Goal: Transaction & Acquisition: Purchase product/service

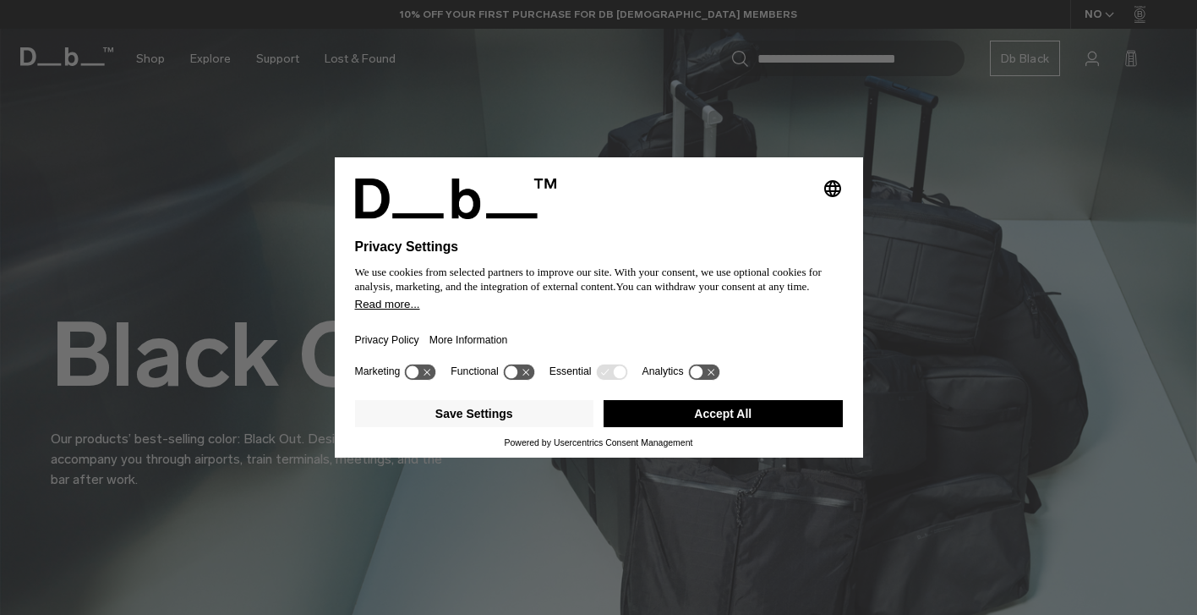
click at [657, 422] on button "Accept All" at bounding box center [723, 413] width 239 height 27
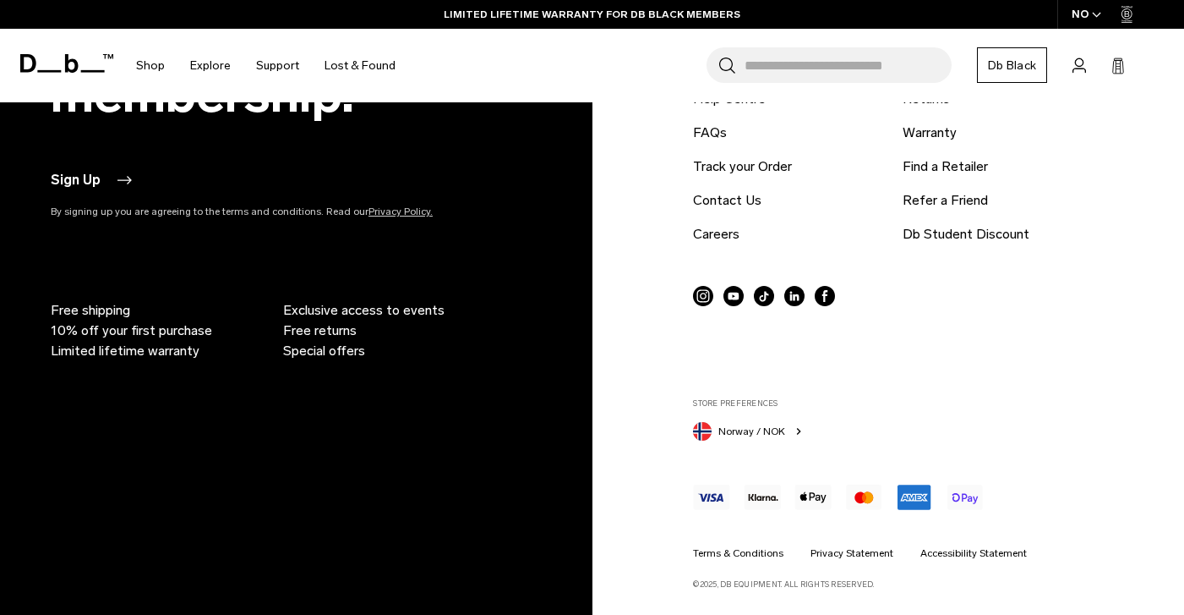
scroll to position [4099, 0]
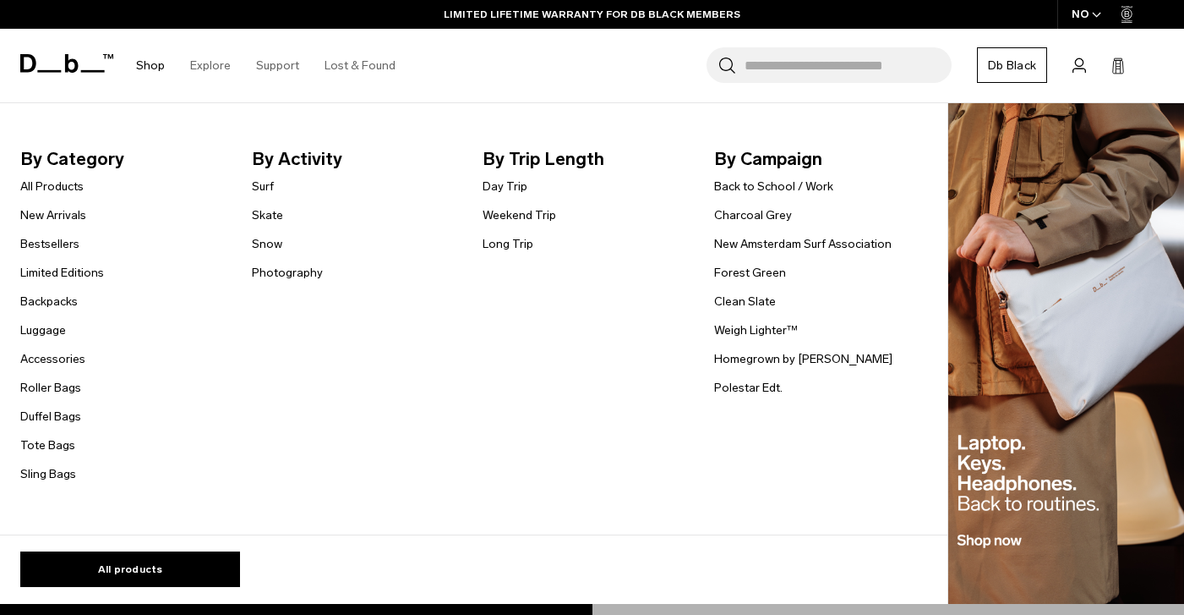
click at [160, 61] on link "Shop" at bounding box center [150, 66] width 29 height 60
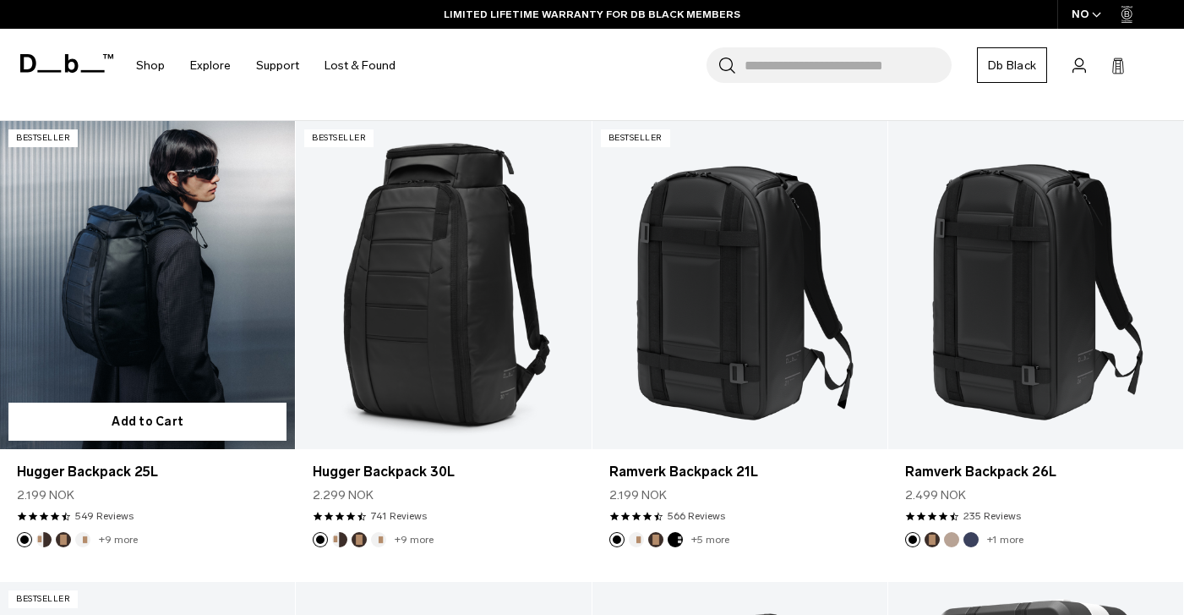
scroll to position [334, 0]
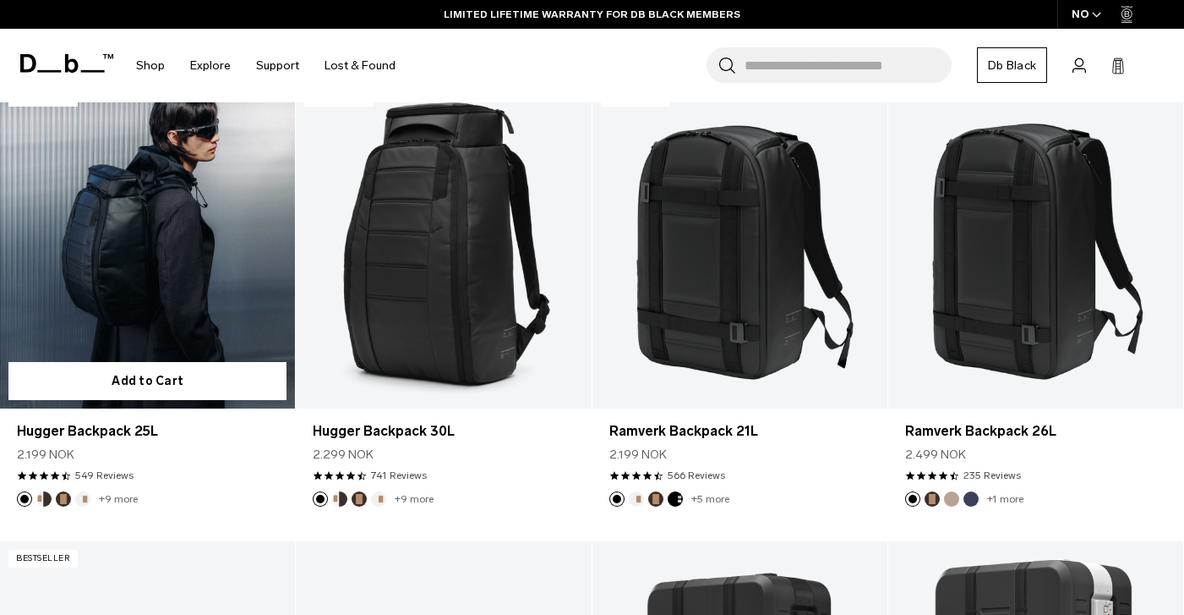
click at [112, 506] on article "Bestseller Add to Cart Hugger Backpack 25L 2.199 NOK 4.5 star rating 549 Review…" at bounding box center [148, 310] width 296 height 461
click at [112, 501] on link "+9 more" at bounding box center [118, 499] width 39 height 12
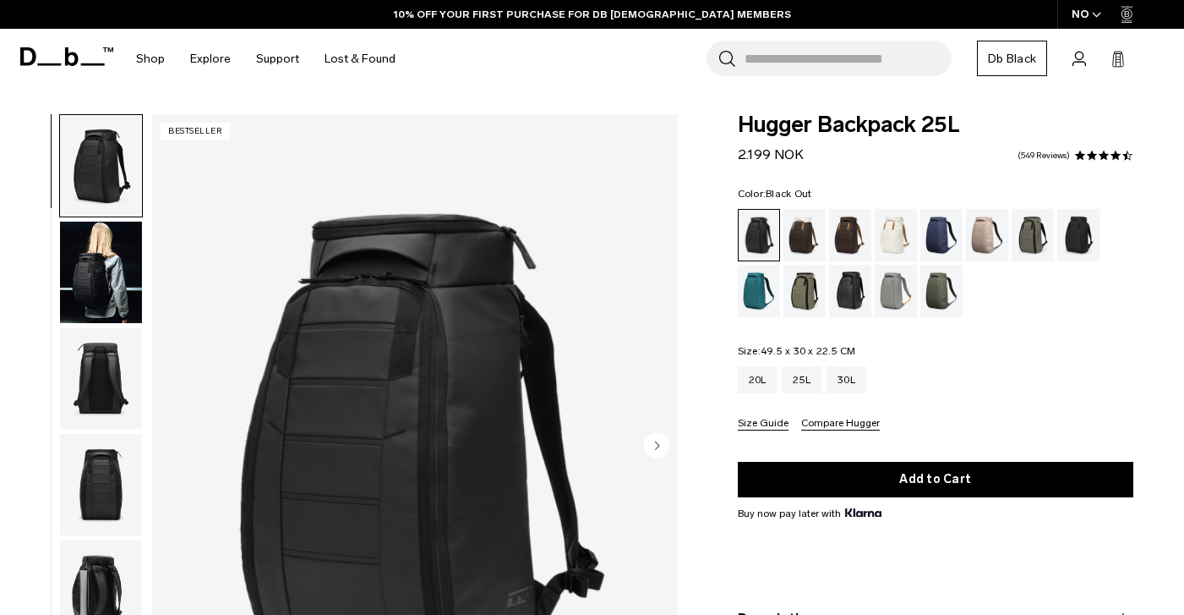
click at [56, 68] on span at bounding box center [66, 57] width 93 height 64
click at [66, 55] on icon at bounding box center [72, 56] width 14 height 19
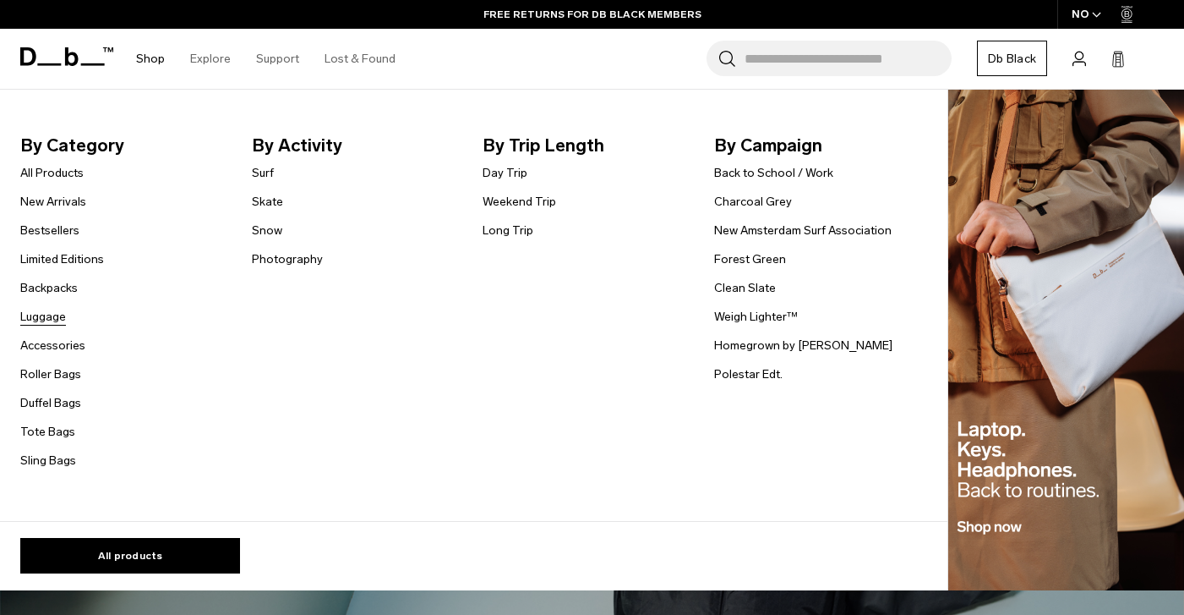
click at [42, 318] on link "Luggage" at bounding box center [43, 317] width 46 height 18
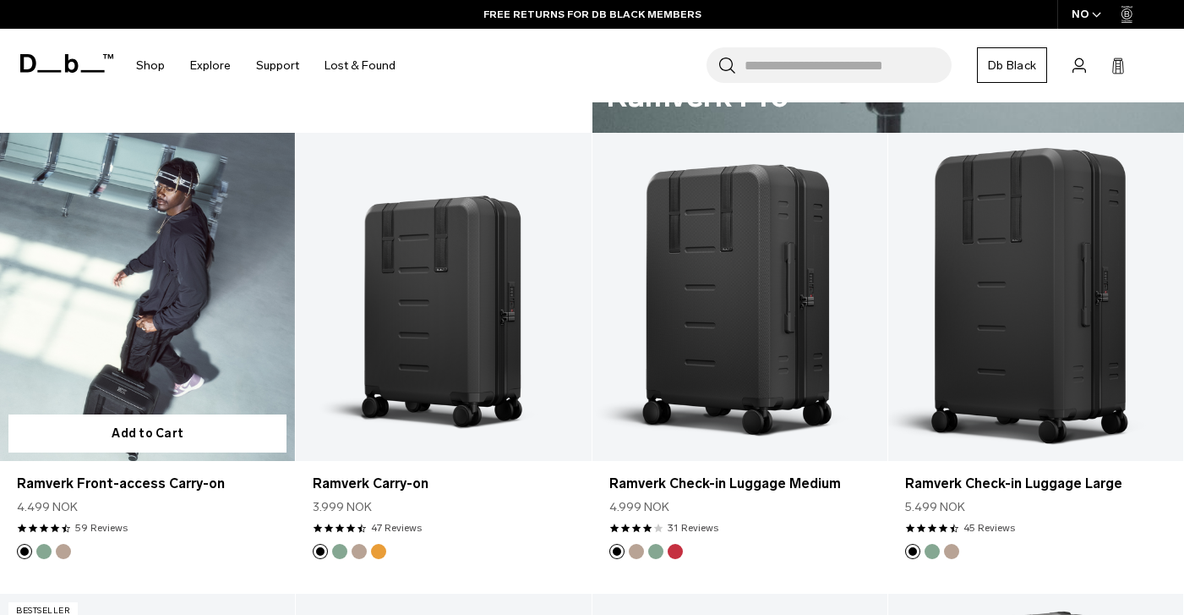
scroll to position [1209, 0]
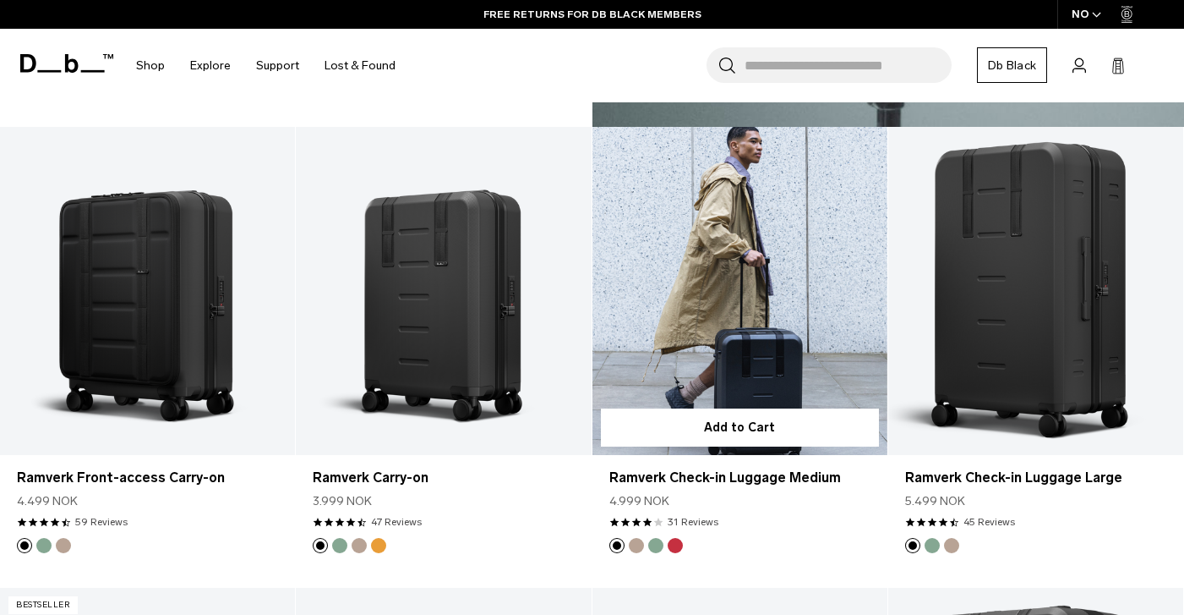
click at [808, 223] on link "Ramverk Check-in Luggage Medium" at bounding box center [740, 291] width 295 height 328
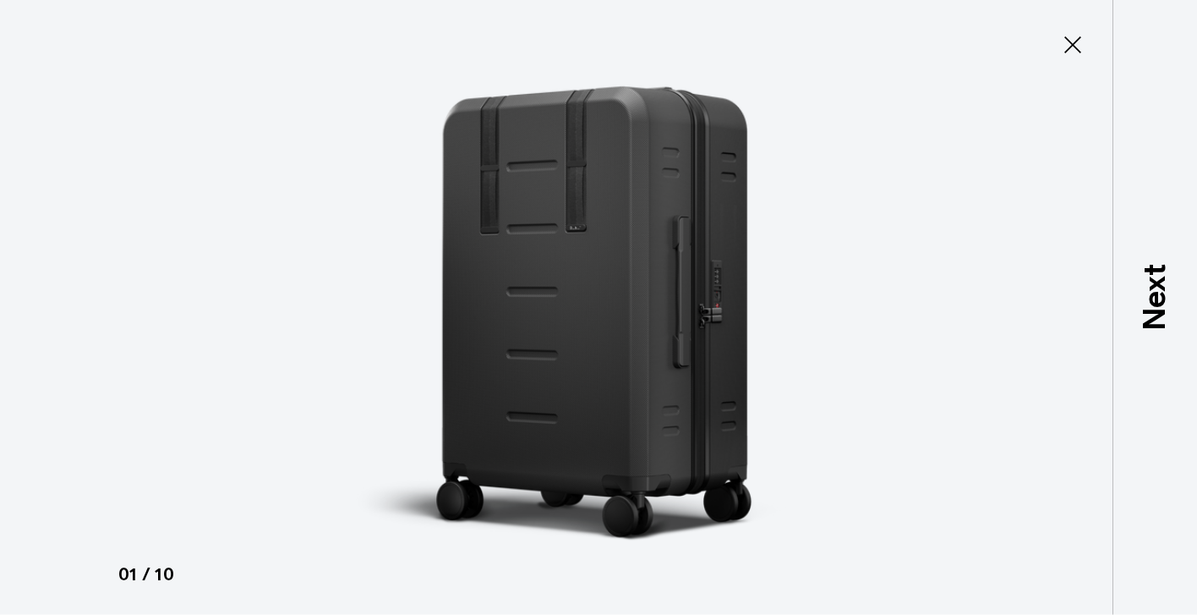
click at [1079, 60] on button "Close" at bounding box center [1073, 45] width 56 height 36
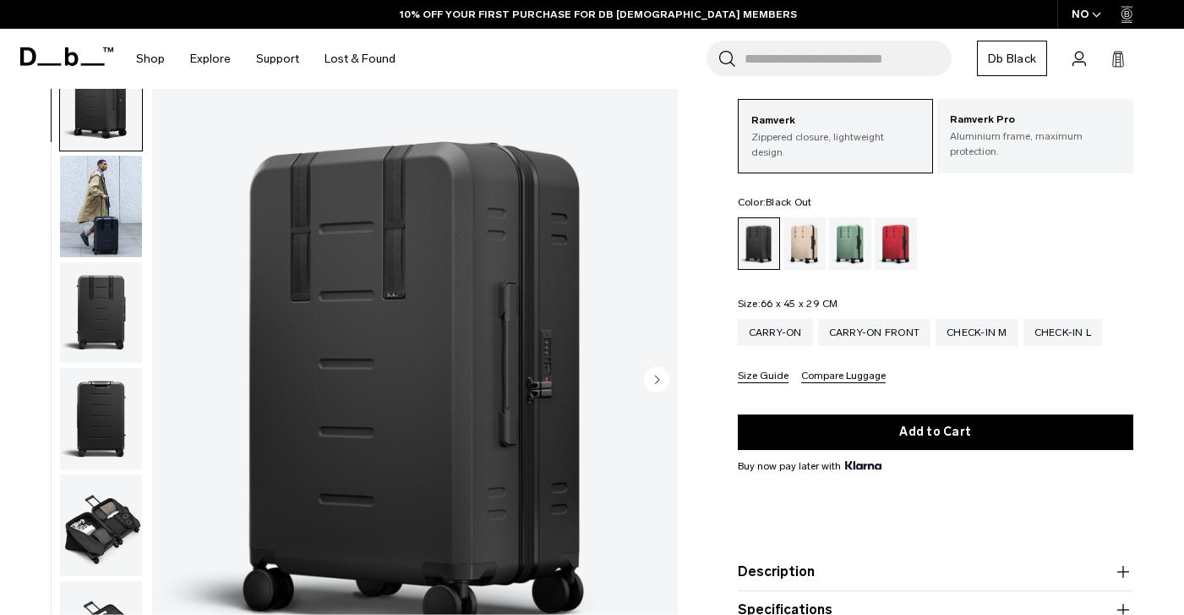
click at [1079, 58] on icon at bounding box center [1080, 59] width 14 height 16
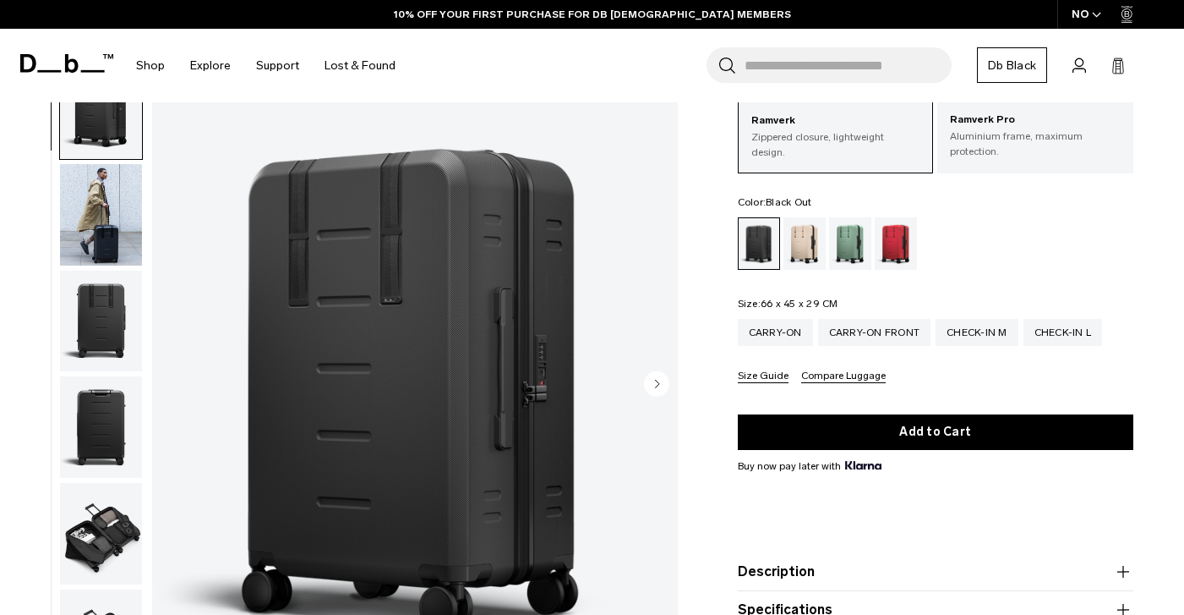
click at [655, 384] on circle "Next slide" at bounding box center [656, 382] width 25 height 25
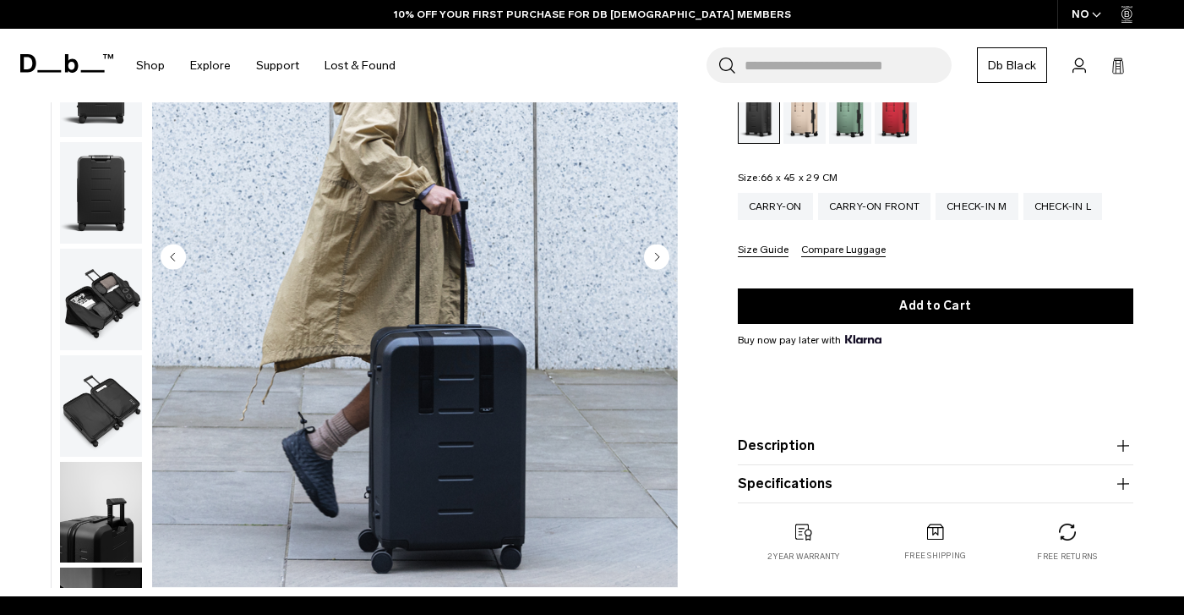
scroll to position [218, 0]
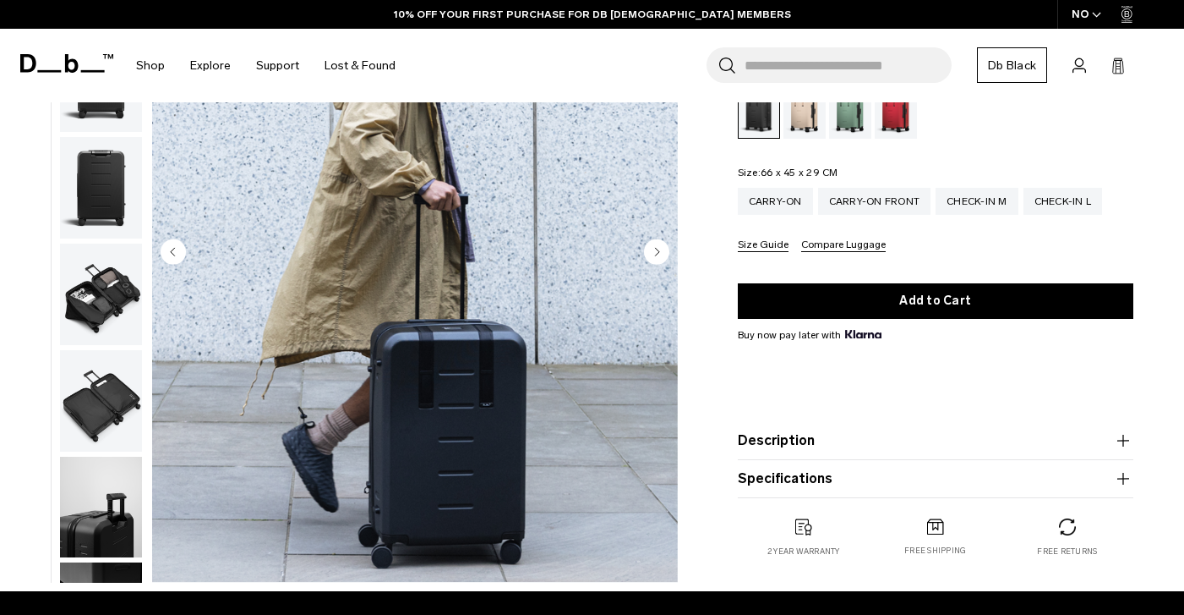
click at [661, 250] on circle "Next slide" at bounding box center [656, 250] width 25 height 25
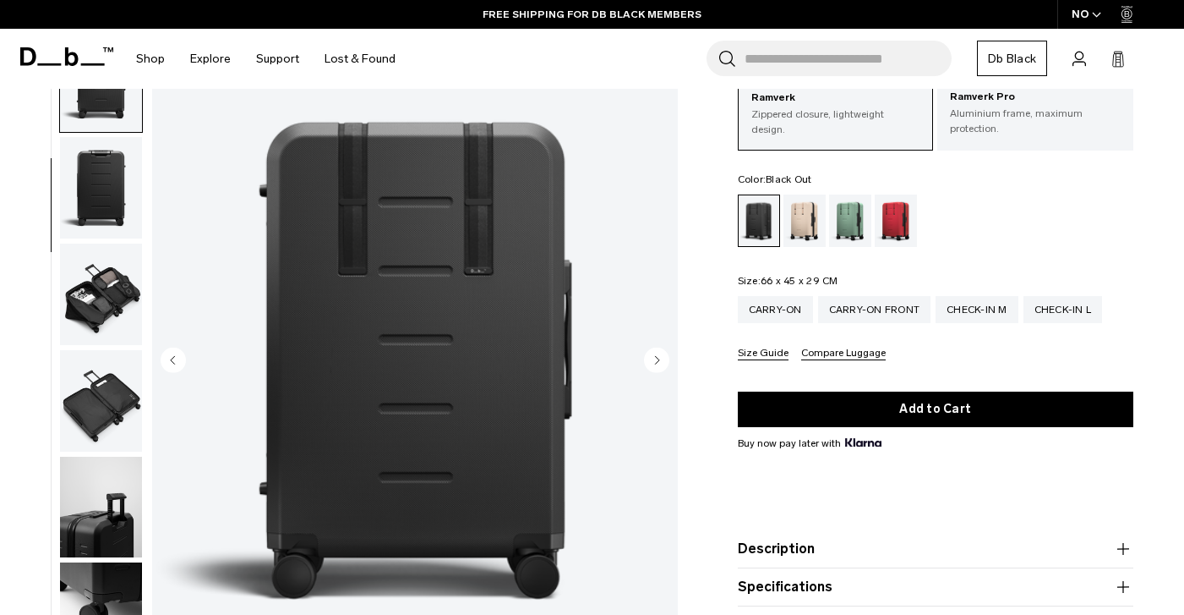
scroll to position [107, 0]
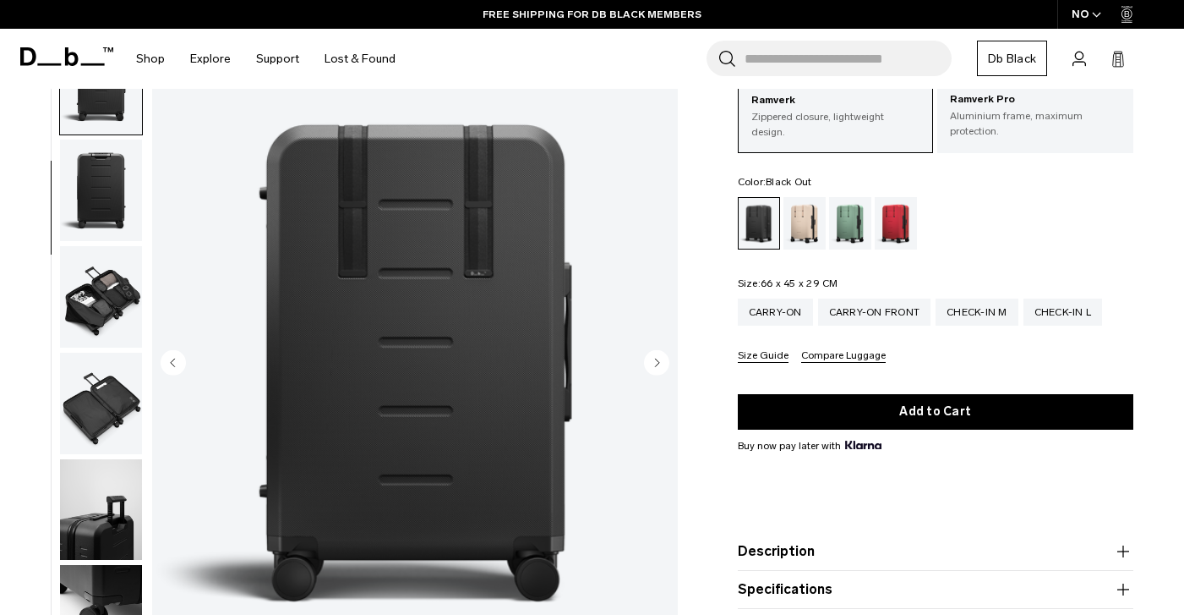
click at [657, 353] on circle "Next slide" at bounding box center [656, 361] width 25 height 25
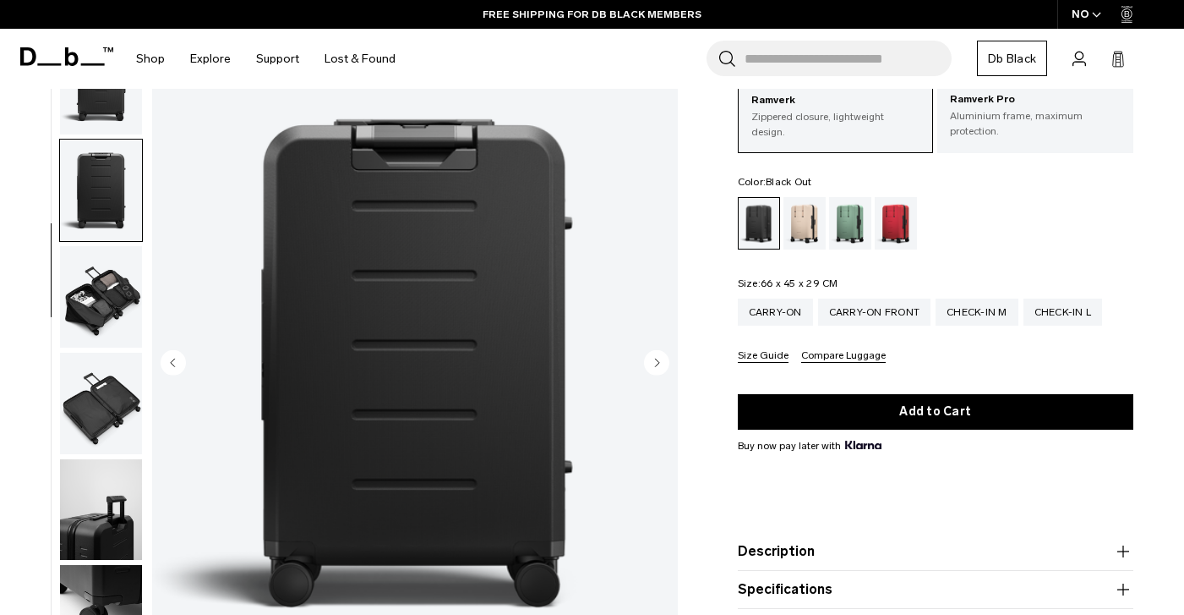
scroll to position [323, 0]
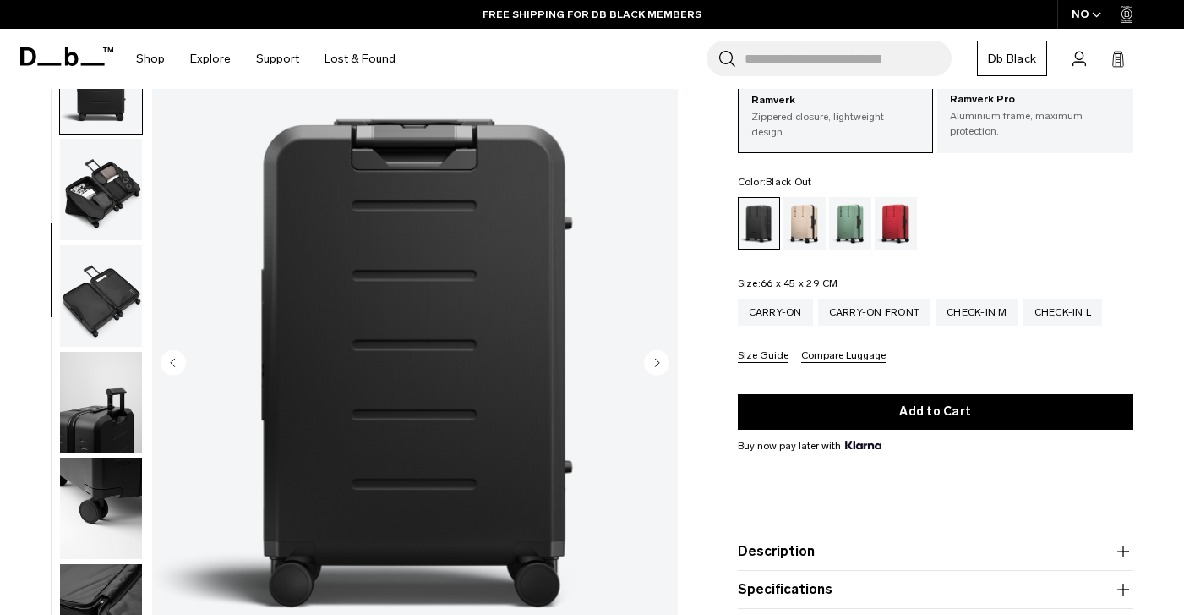
click at [657, 353] on circle "Next slide" at bounding box center [656, 361] width 25 height 25
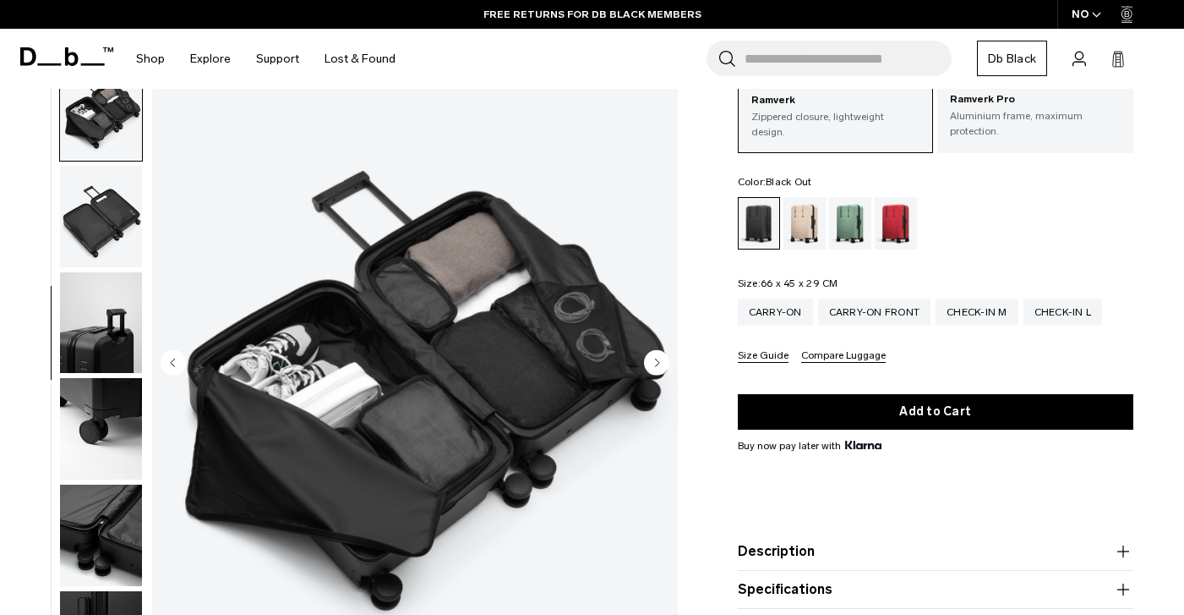
click at [657, 353] on circle "Next slide" at bounding box center [656, 361] width 25 height 25
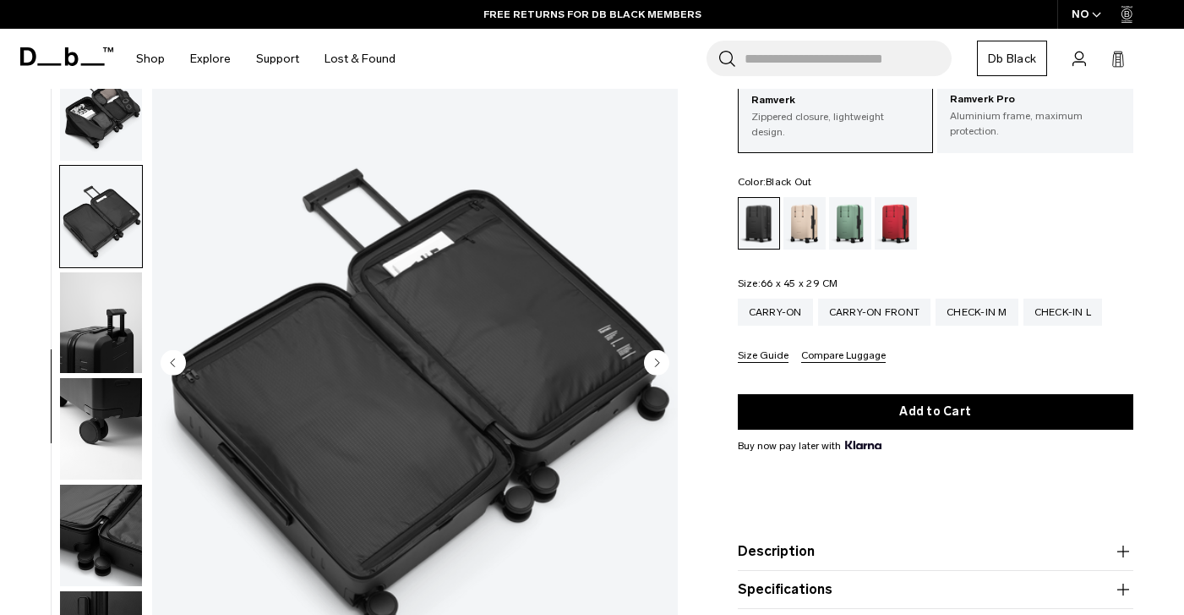
click at [657, 353] on circle "Next slide" at bounding box center [656, 361] width 25 height 25
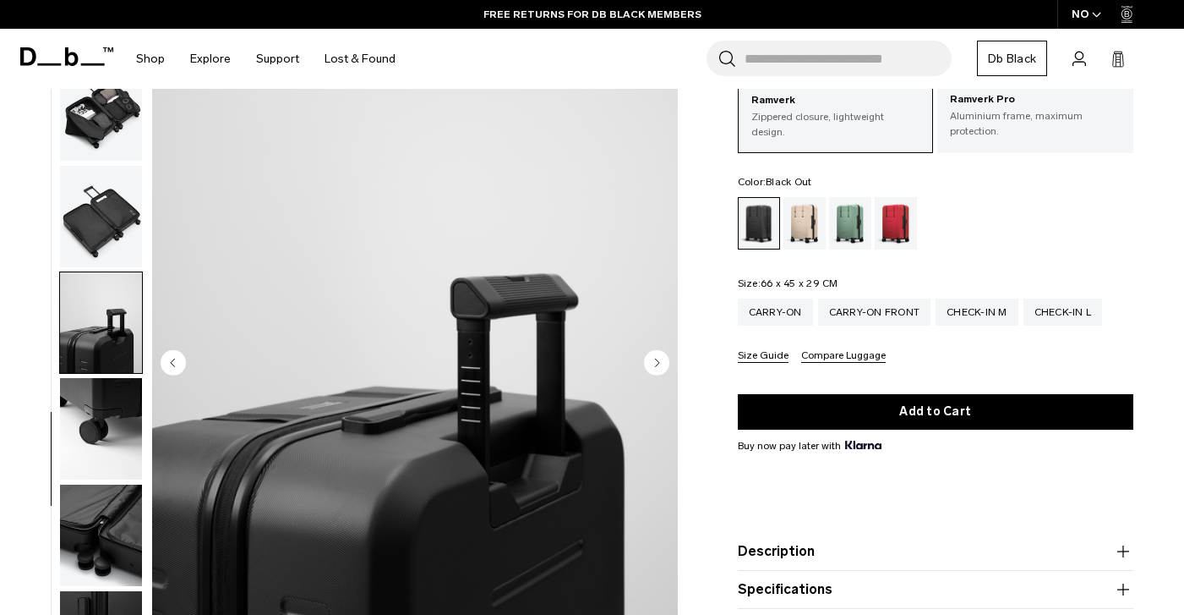
click at [657, 353] on circle "Next slide" at bounding box center [656, 361] width 25 height 25
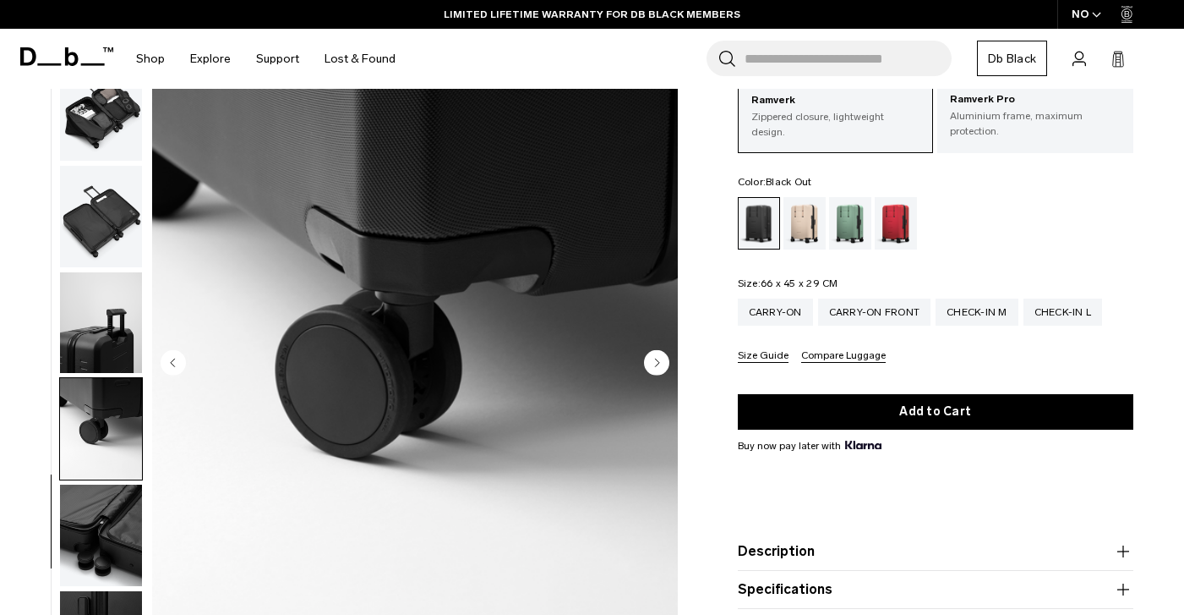
click at [657, 353] on circle "Next slide" at bounding box center [656, 361] width 25 height 25
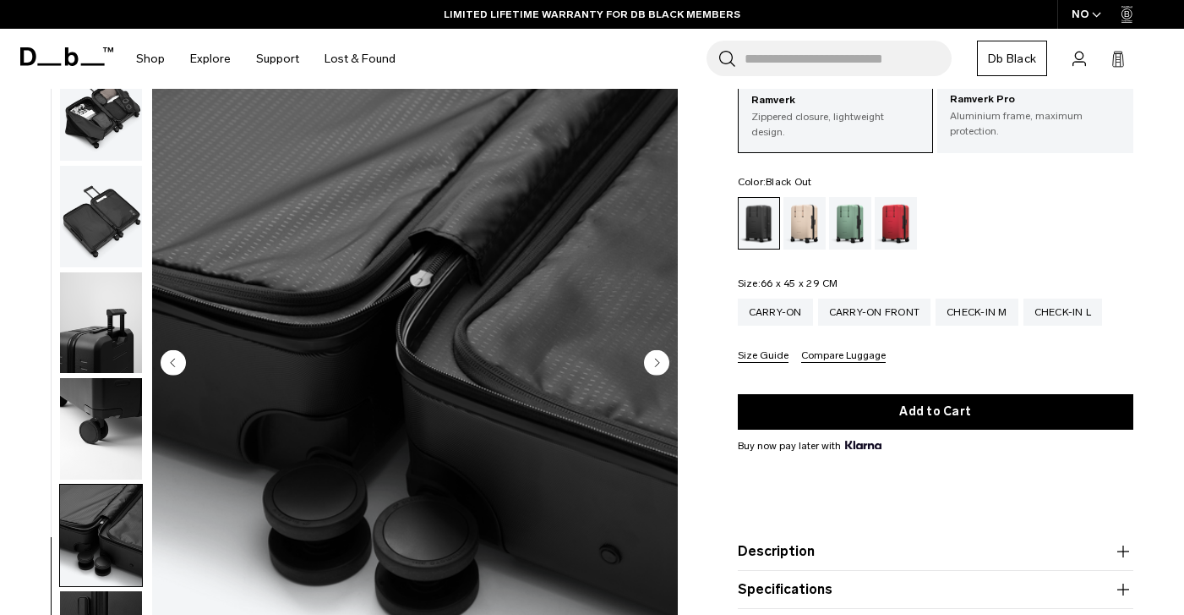
click at [657, 353] on circle "Next slide" at bounding box center [656, 361] width 25 height 25
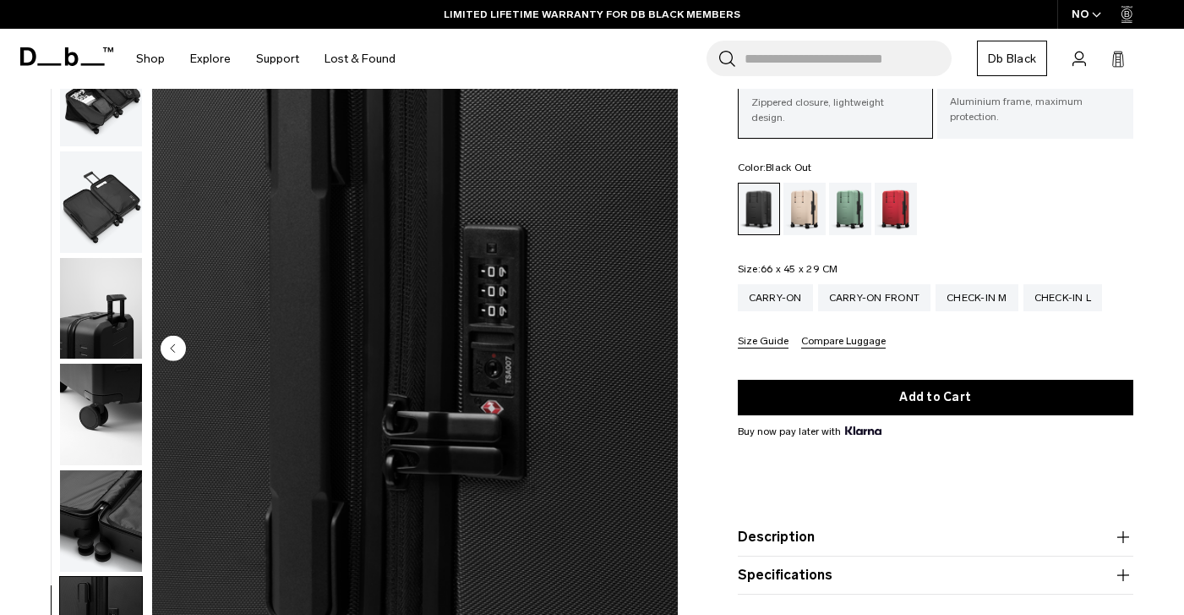
scroll to position [145, 0]
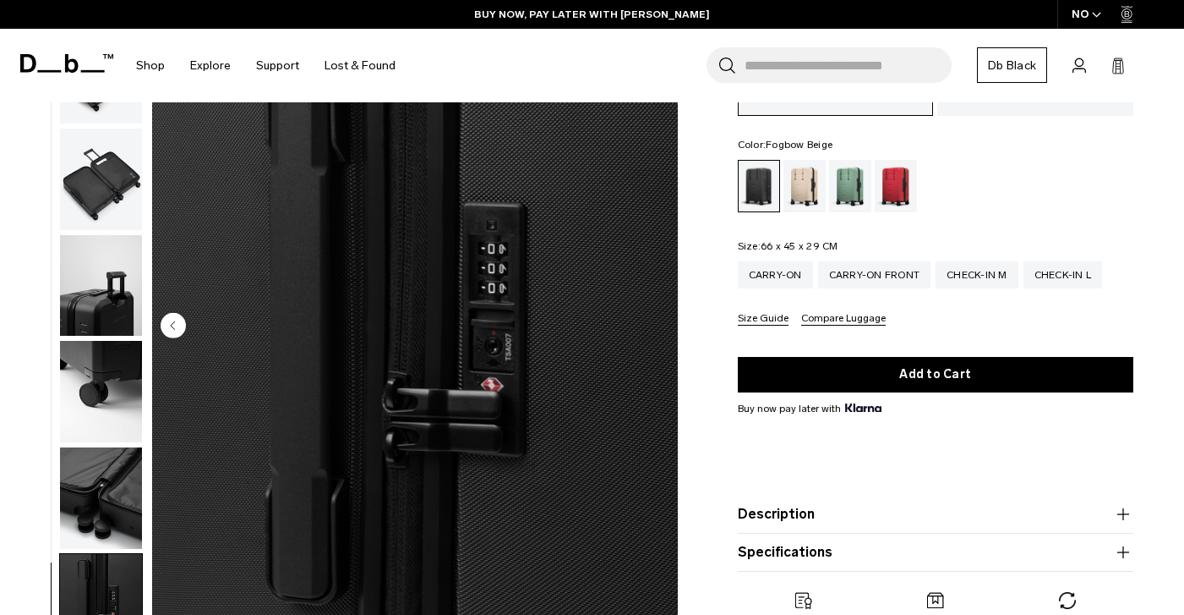
click at [816, 194] on div "Fogbow Beige" at bounding box center [805, 186] width 43 height 52
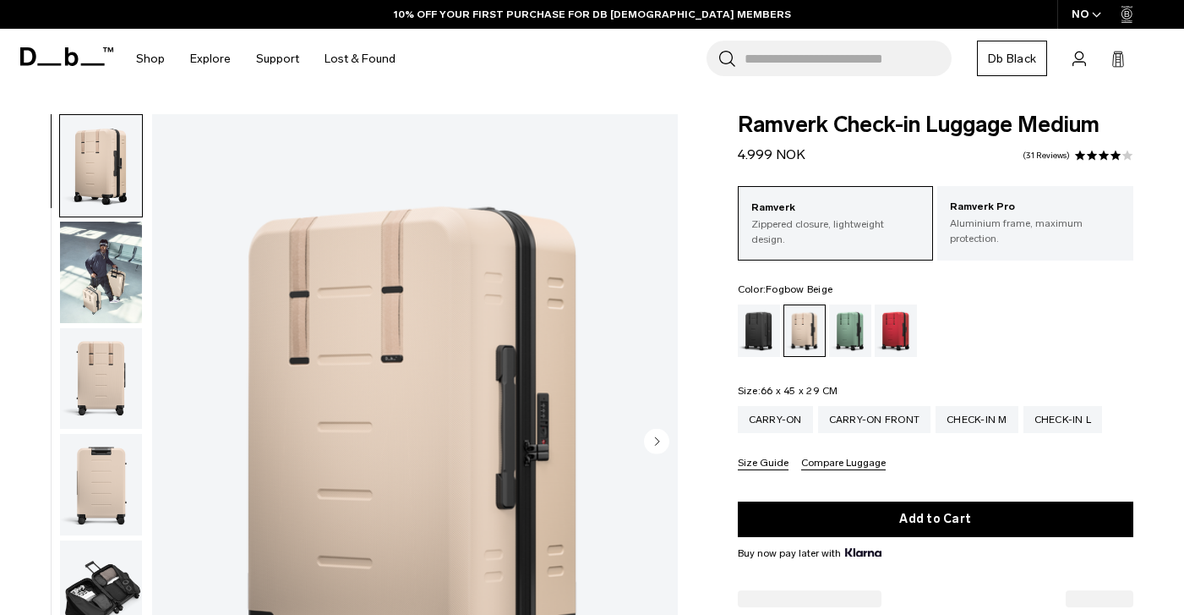
click at [903, 304] on div "Sprite Lightning Red" at bounding box center [896, 330] width 43 height 52
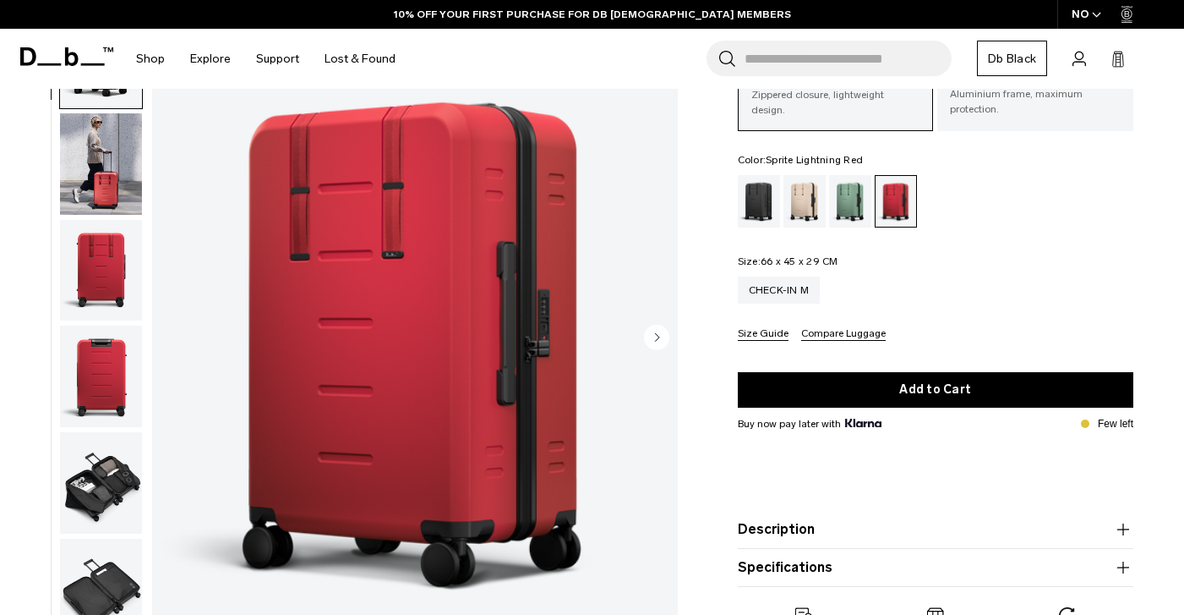
click at [659, 336] on circle "Next slide" at bounding box center [656, 336] width 25 height 25
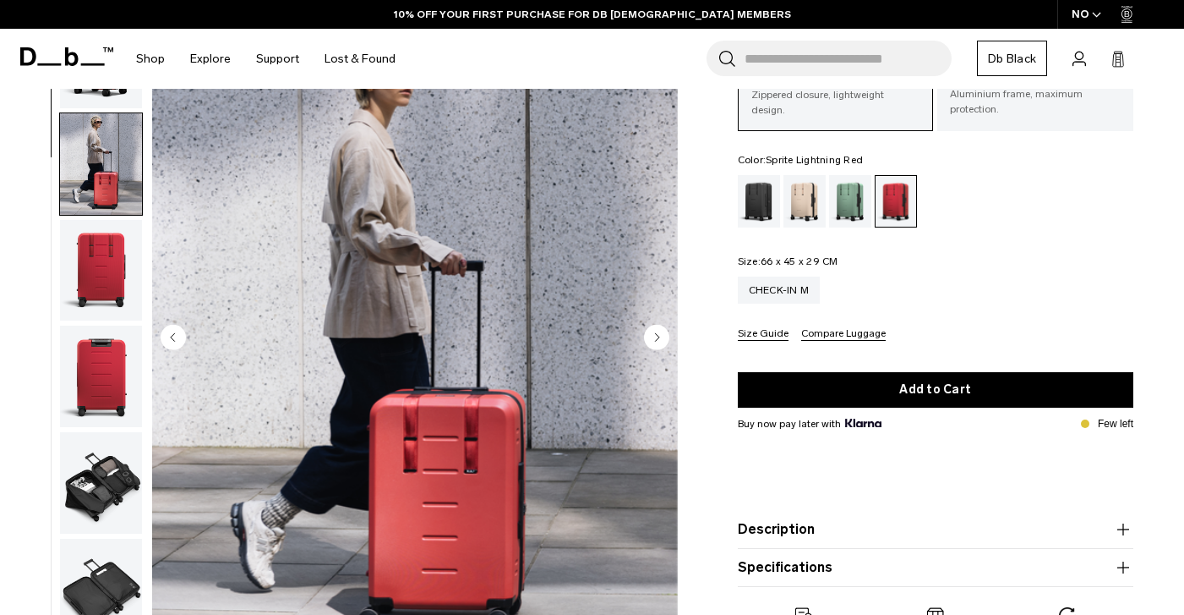
scroll to position [107, 0]
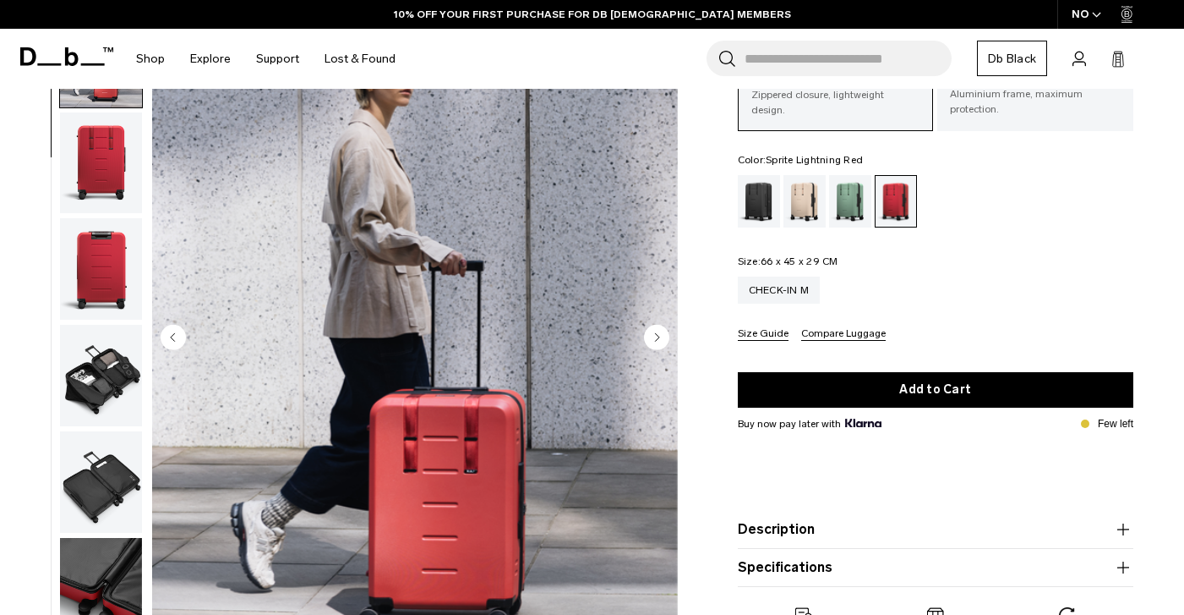
click at [659, 336] on circle "Next slide" at bounding box center [656, 336] width 25 height 25
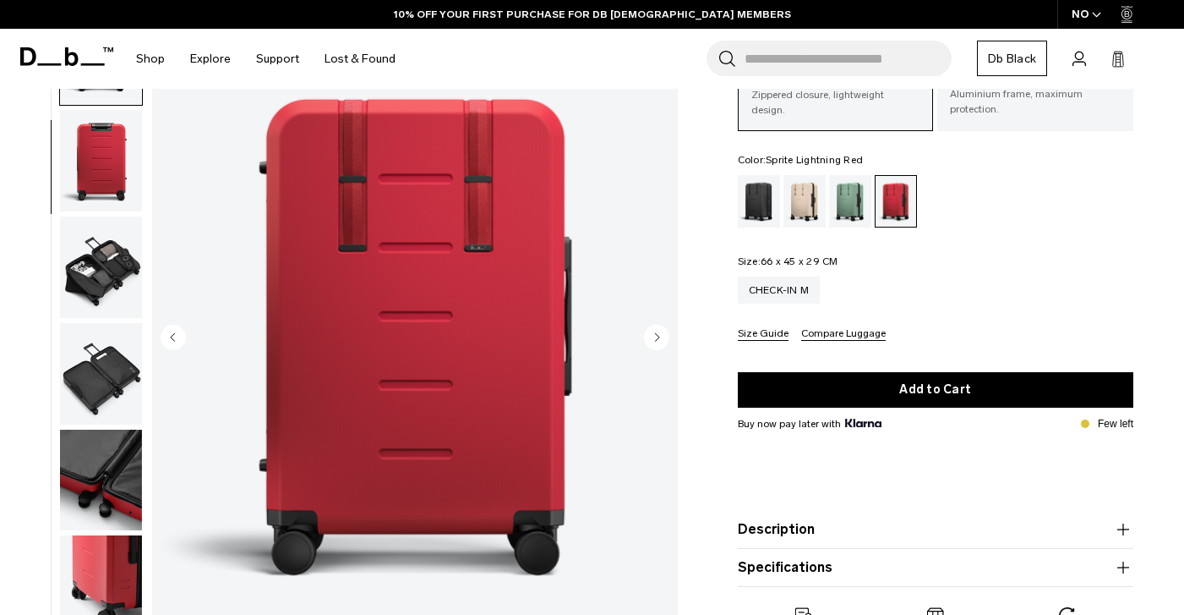
click at [659, 336] on circle "Next slide" at bounding box center [656, 336] width 25 height 25
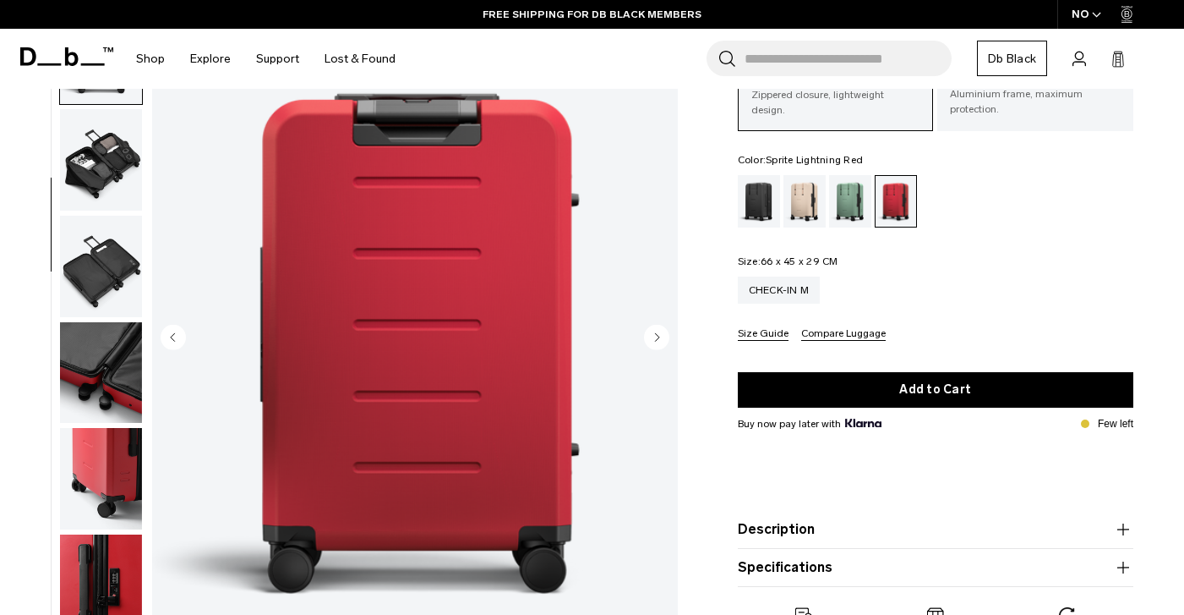
click at [659, 336] on circle "Next slide" at bounding box center [656, 336] width 25 height 25
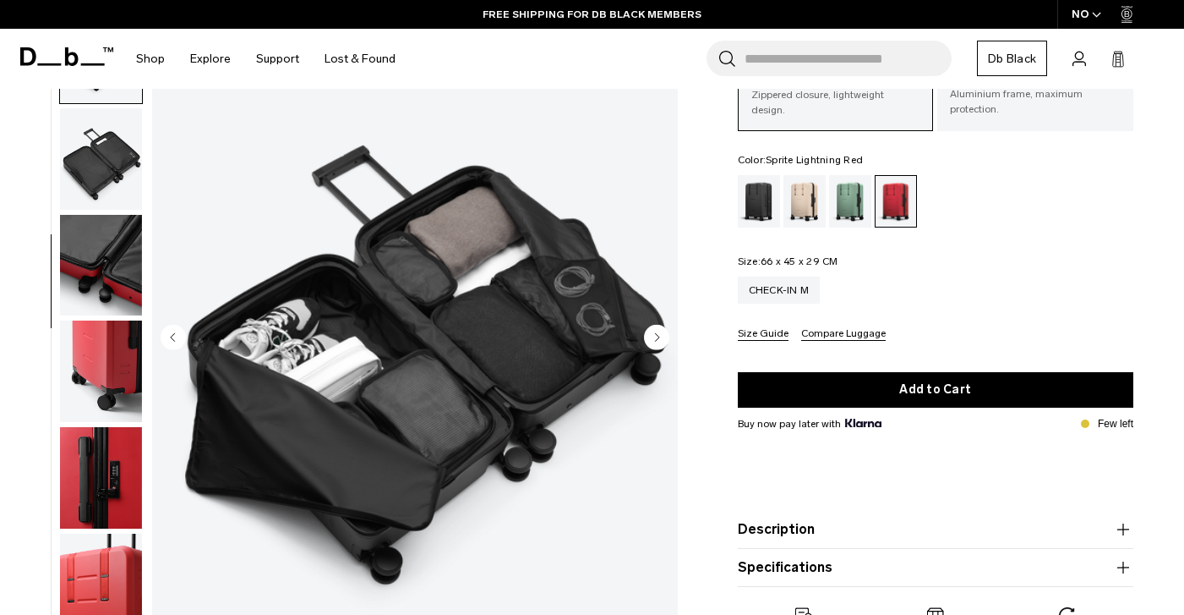
click at [659, 336] on circle "Next slide" at bounding box center [656, 336] width 25 height 25
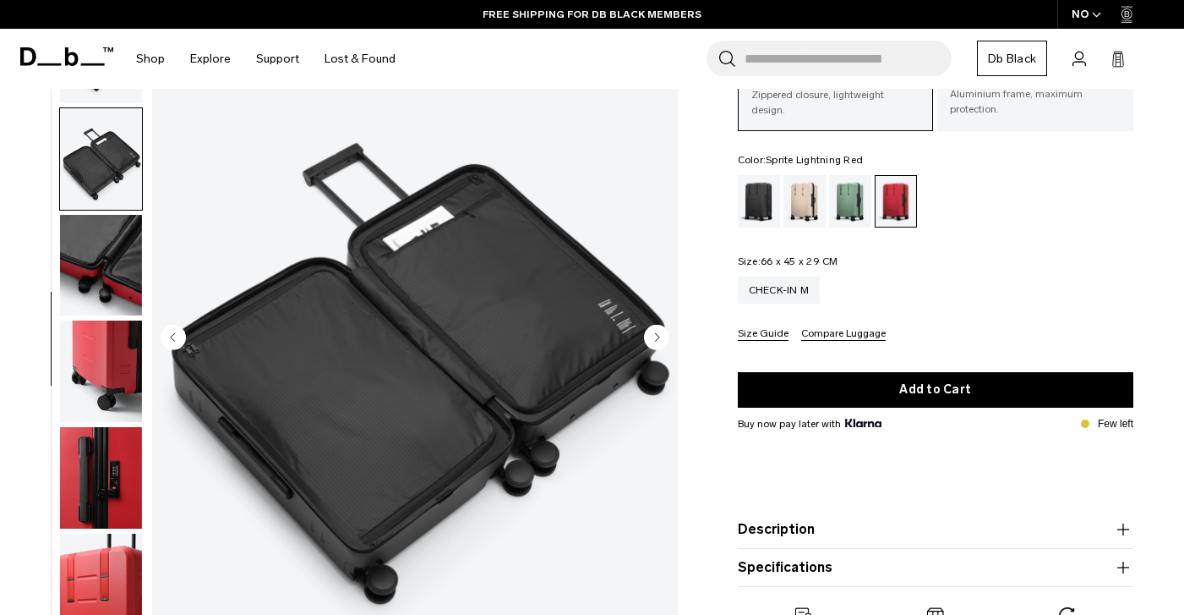
scroll to position [515, 0]
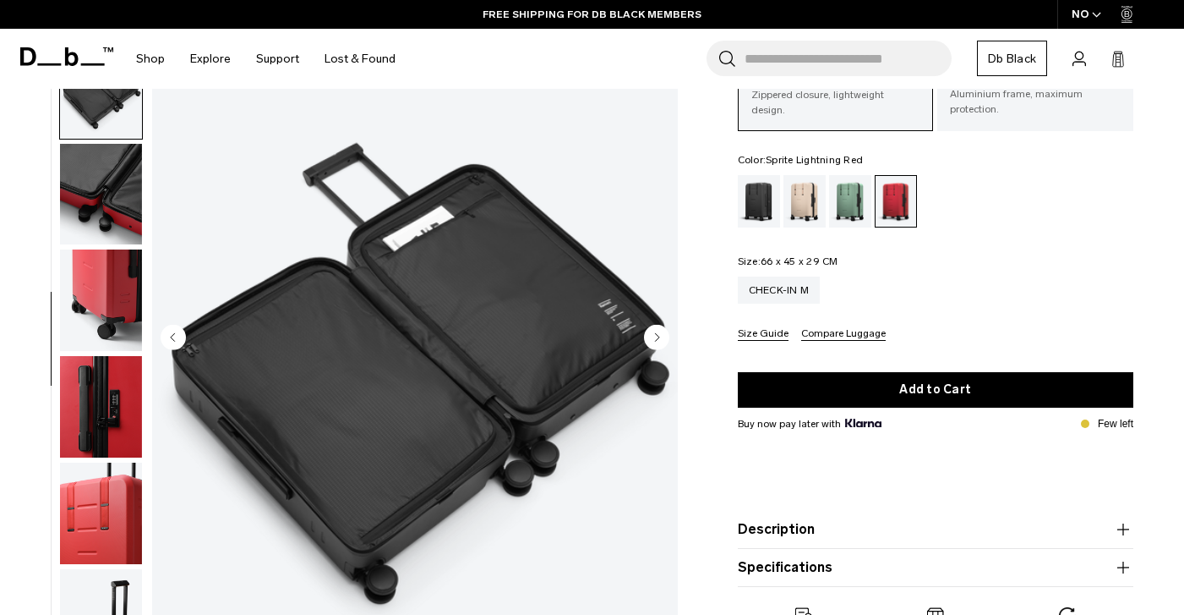
click at [659, 336] on circle "Next slide" at bounding box center [656, 336] width 25 height 25
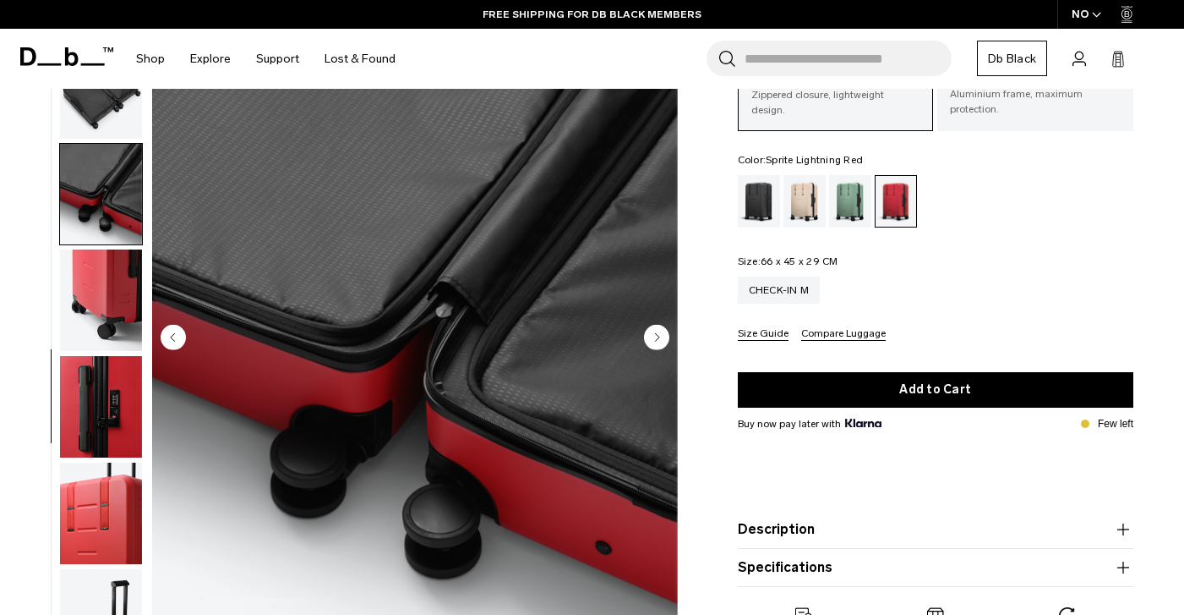
click at [659, 336] on circle "Next slide" at bounding box center [656, 336] width 25 height 25
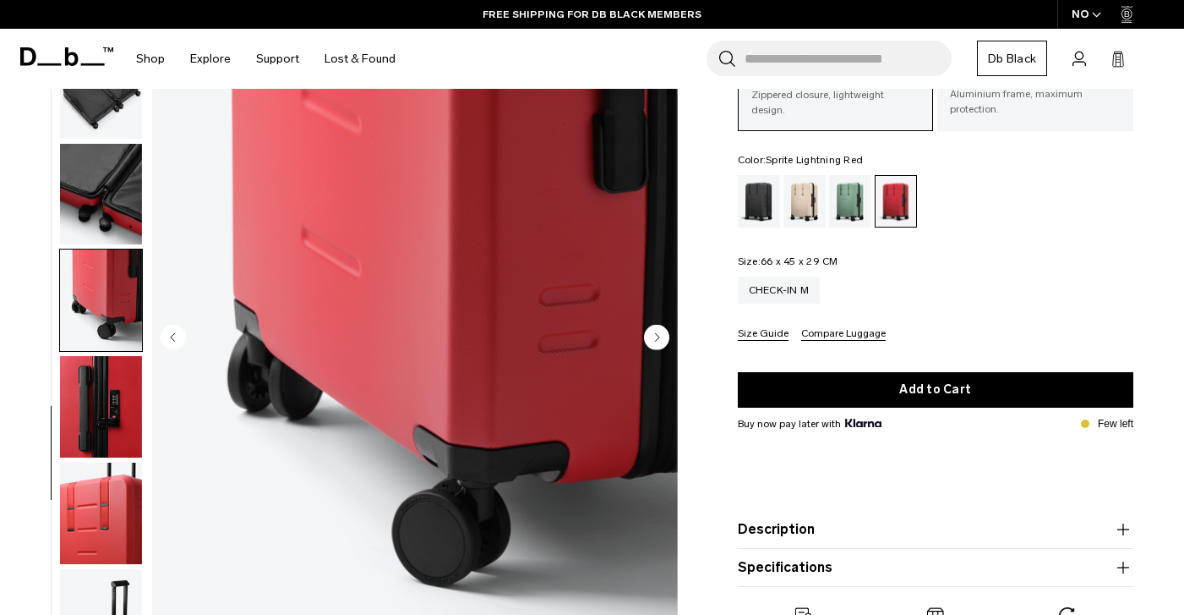
click at [659, 336] on circle "Next slide" at bounding box center [656, 336] width 25 height 25
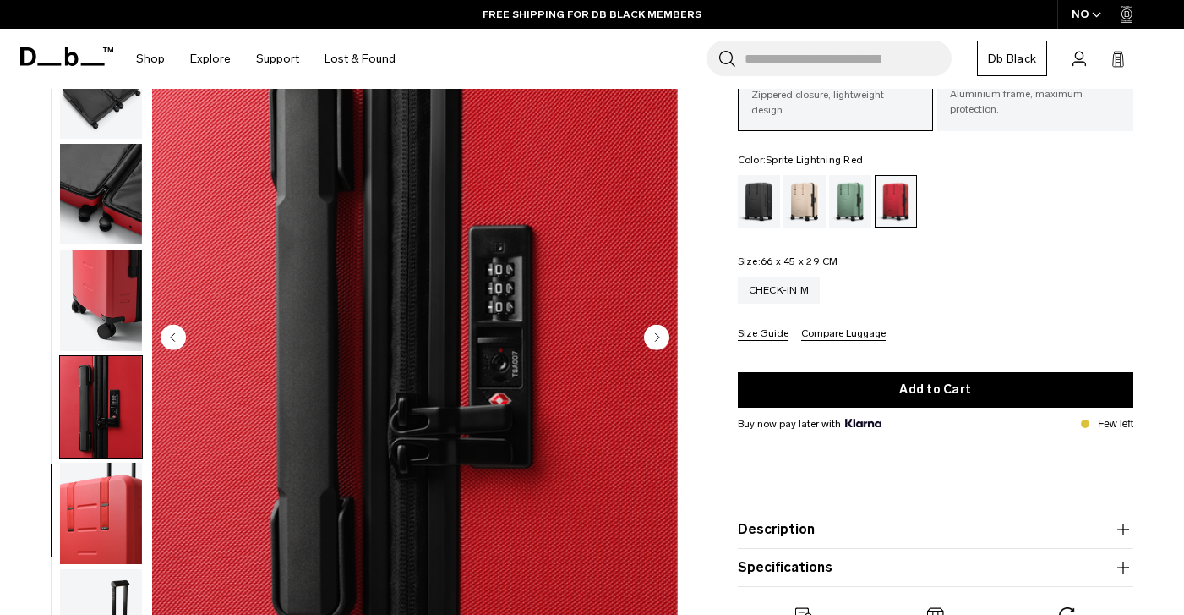
click at [659, 336] on circle "Next slide" at bounding box center [656, 336] width 25 height 25
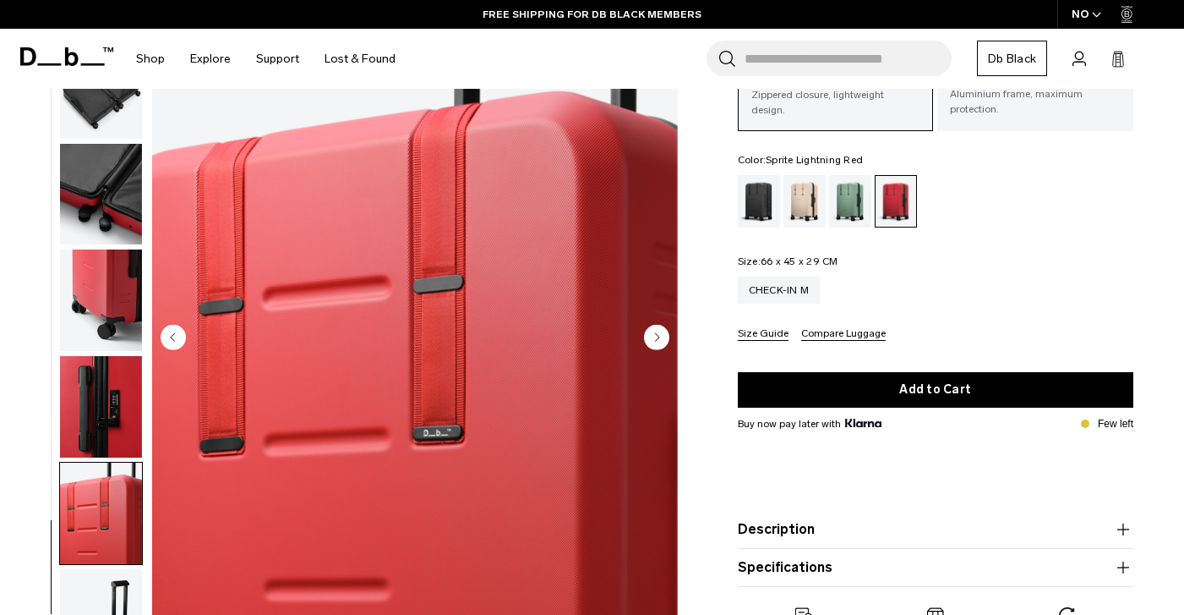
click at [659, 336] on circle "Next slide" at bounding box center [656, 336] width 25 height 25
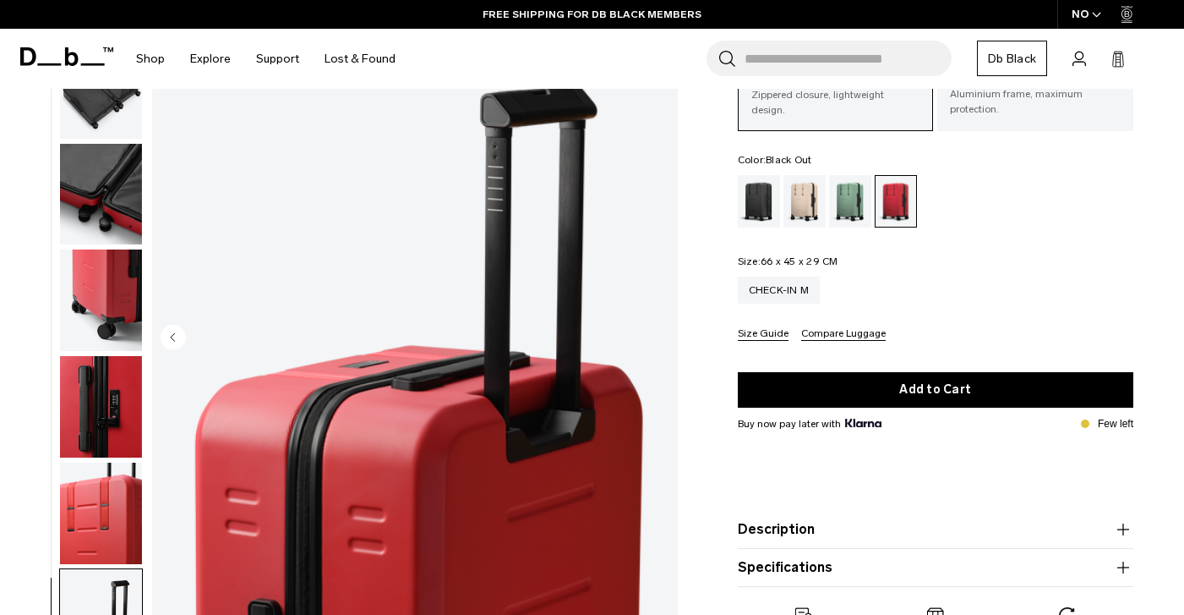
click at [764, 205] on div "Black Out" at bounding box center [759, 201] width 43 height 52
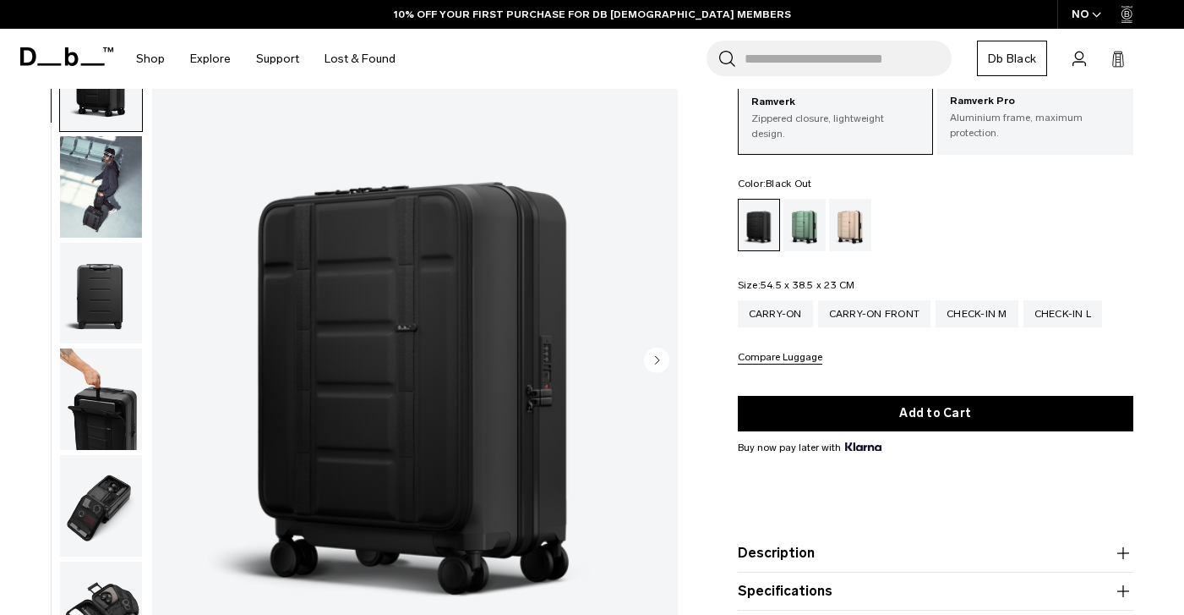
click at [123, 408] on img "button" at bounding box center [101, 398] width 82 height 101
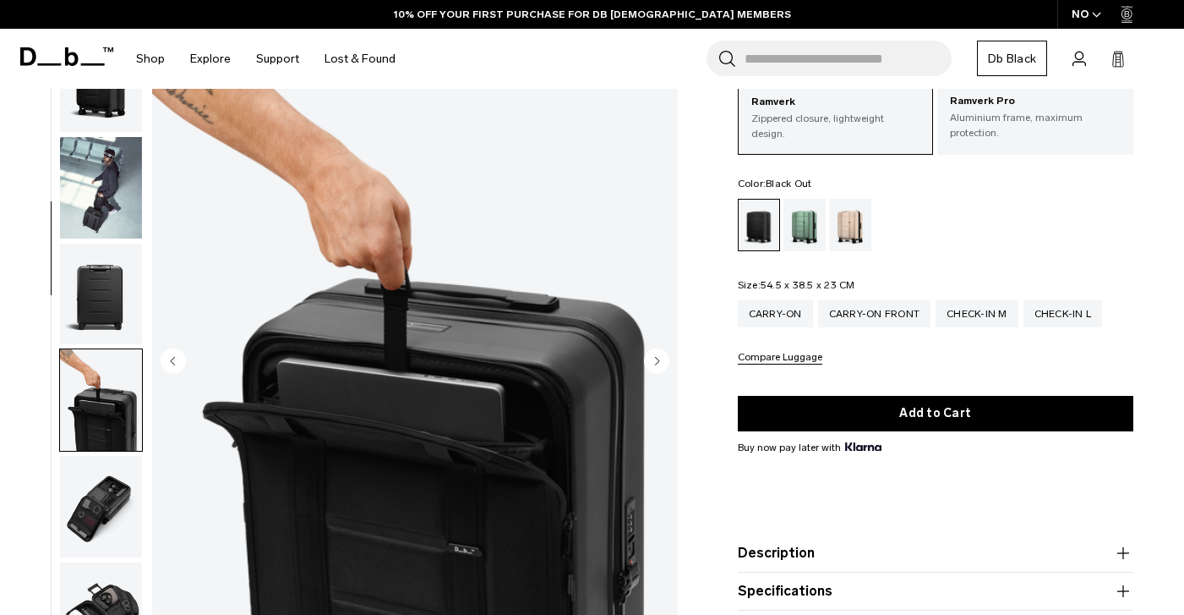
scroll to position [323, 0]
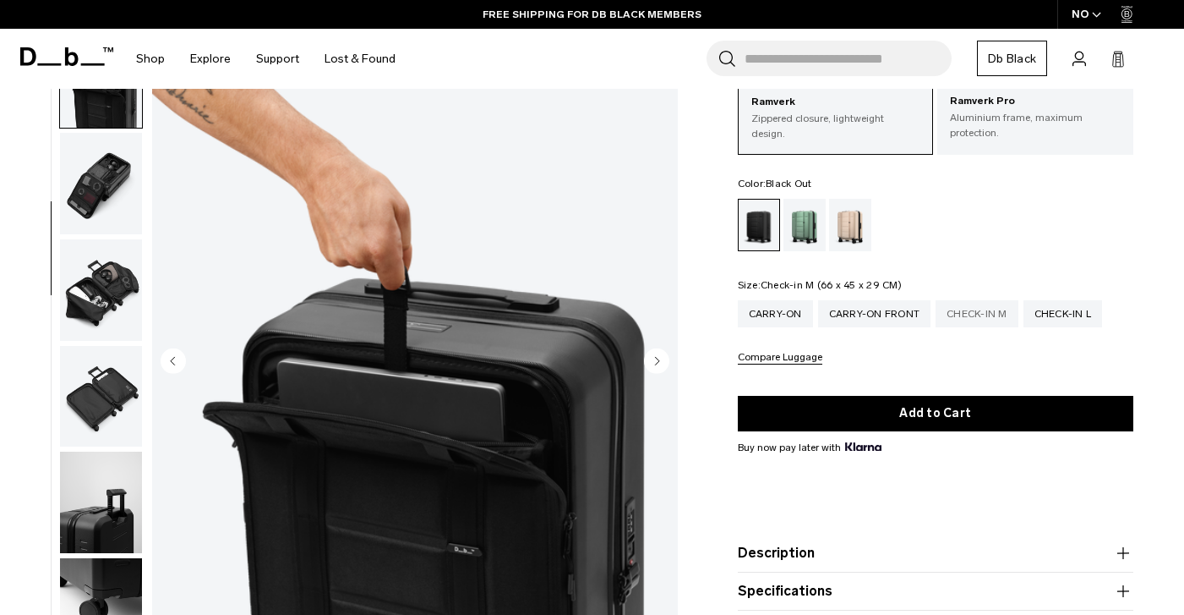
click at [960, 311] on div "Check-in M" at bounding box center [977, 313] width 83 height 27
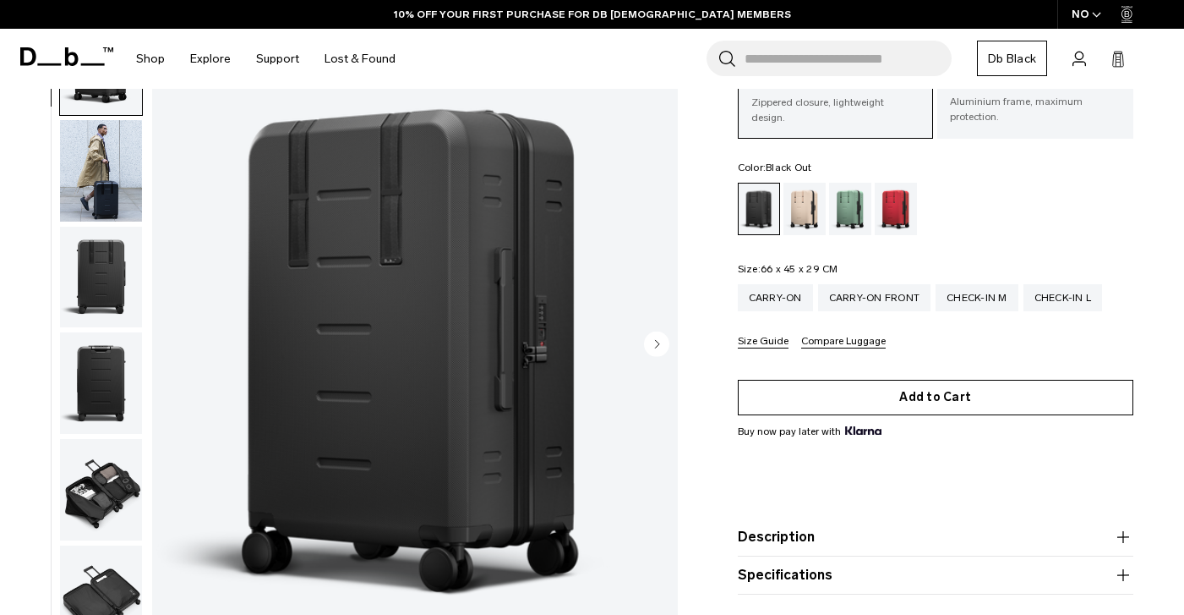
click at [851, 398] on button "Add to Cart" at bounding box center [936, 398] width 396 height 36
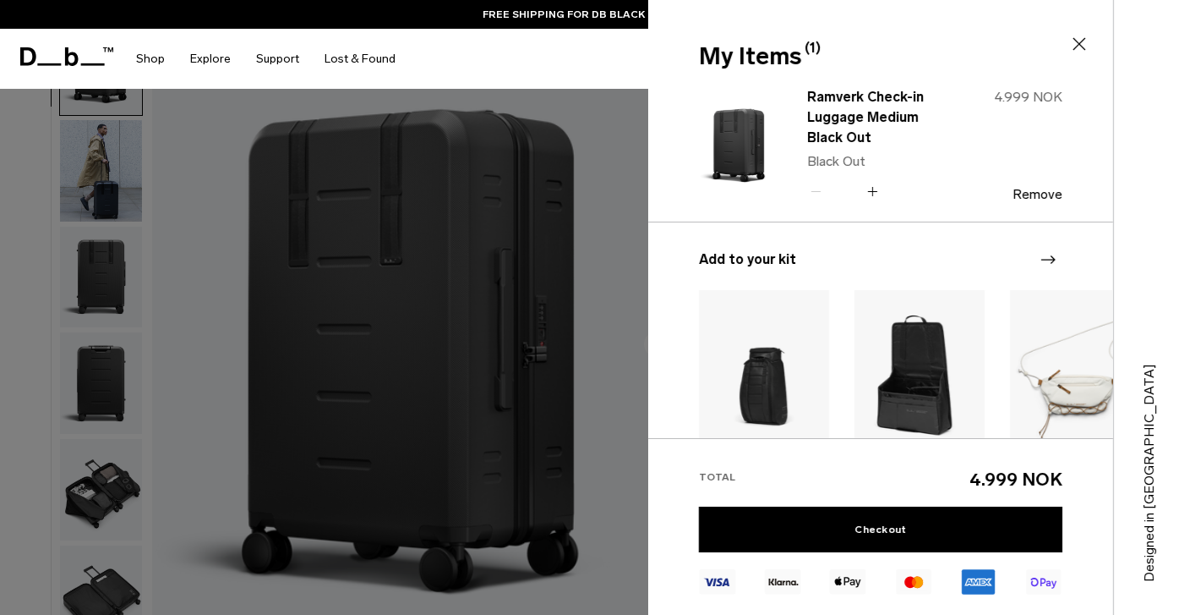
click at [600, 351] on div at bounding box center [592, 307] width 1184 height 615
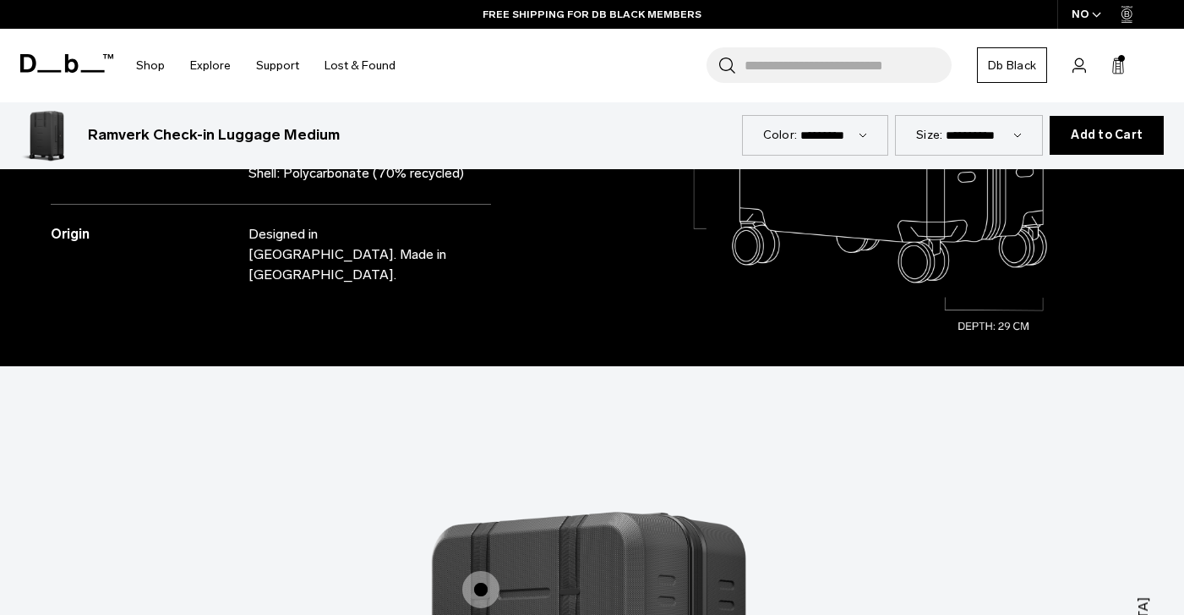
scroll to position [1071, 0]
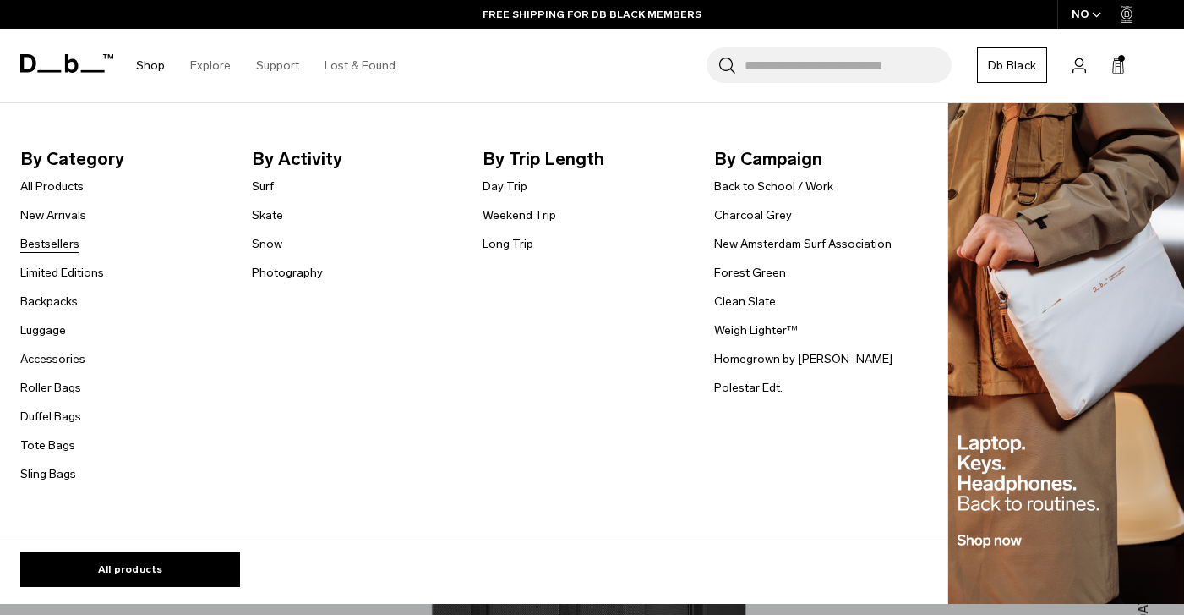
click at [52, 247] on link "Bestsellers" at bounding box center [49, 244] width 59 height 18
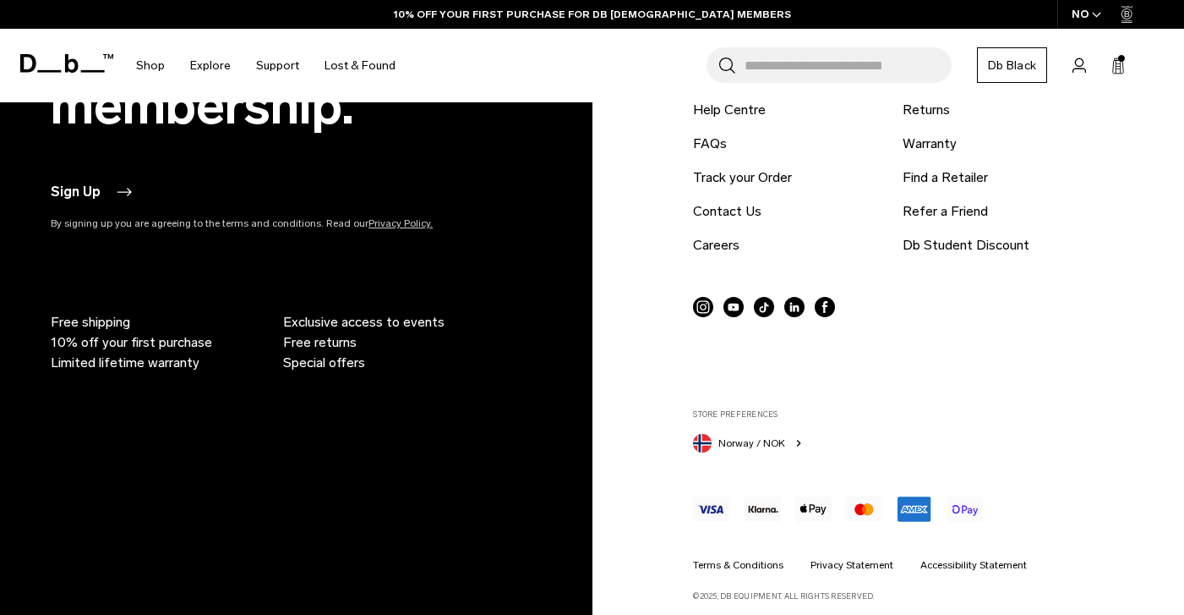
scroll to position [4412, 0]
